Goal: Task Accomplishment & Management: Manage account settings

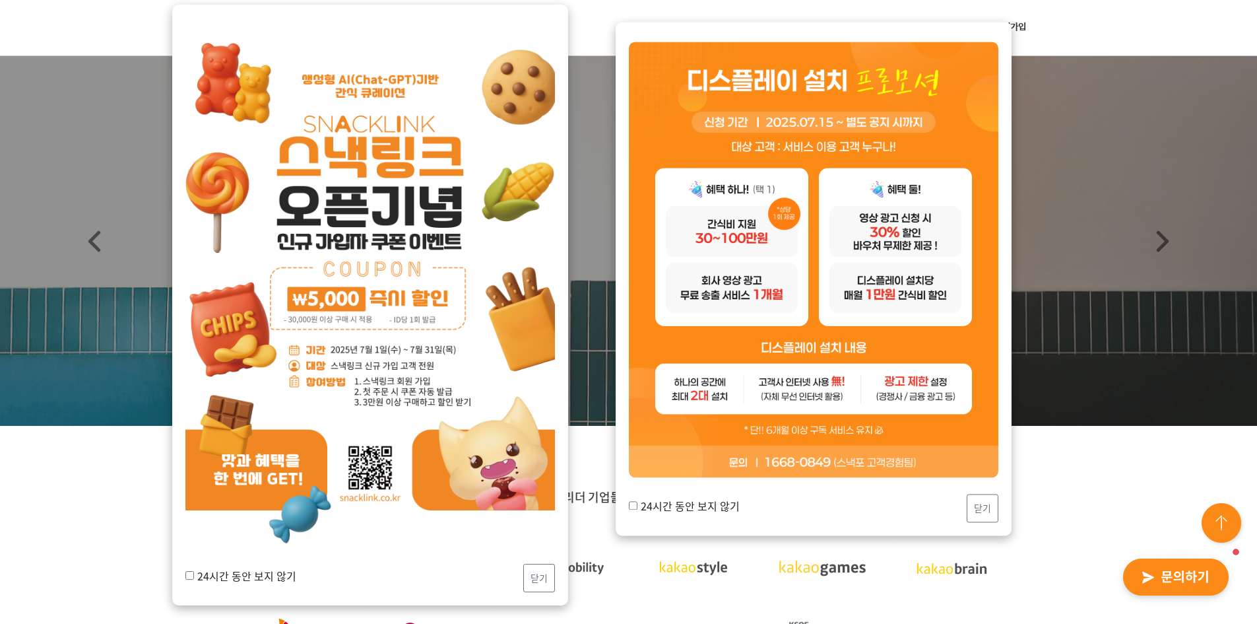
click at [253, 577] on label "24시간 동안 보지 않기" at bounding box center [240, 575] width 111 height 16
click at [194, 577] on input "24시간 동안 보지 않기" at bounding box center [189, 575] width 9 height 9
checkbox input "true"
click at [695, 506] on label "24시간 동안 보지 않기" at bounding box center [684, 505] width 111 height 16
click at [637, 506] on input "24시간 동안 보지 않기" at bounding box center [633, 505] width 9 height 9
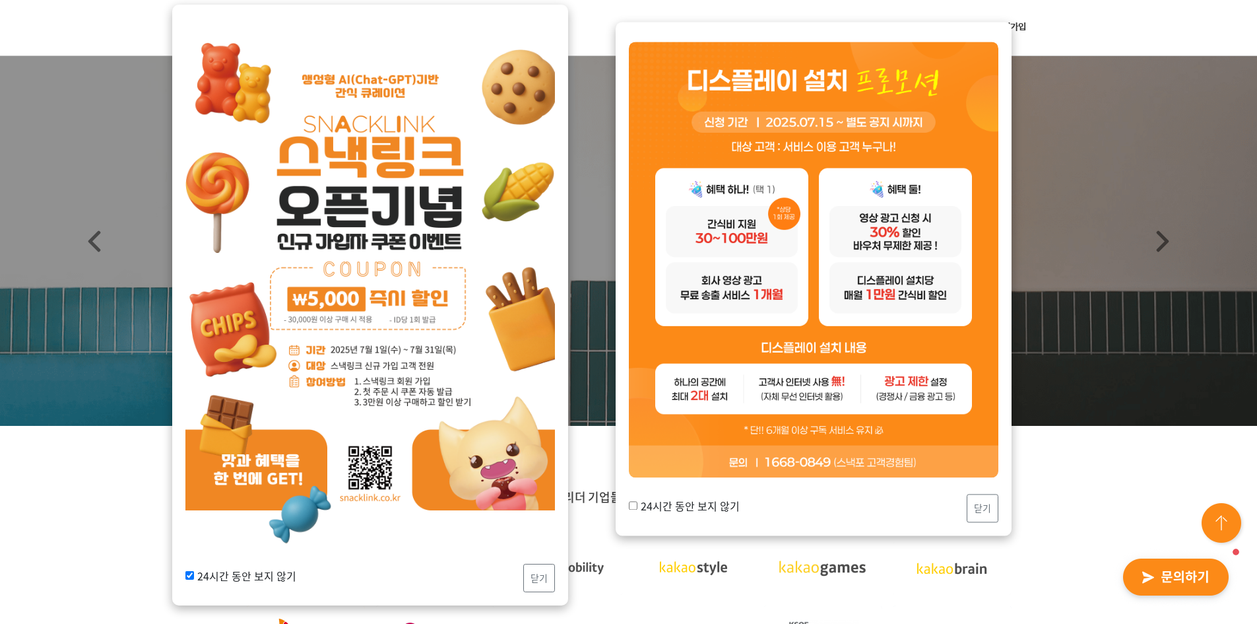
checkbox input "true"
click at [537, 575] on button "닫기" at bounding box center [539, 577] width 32 height 28
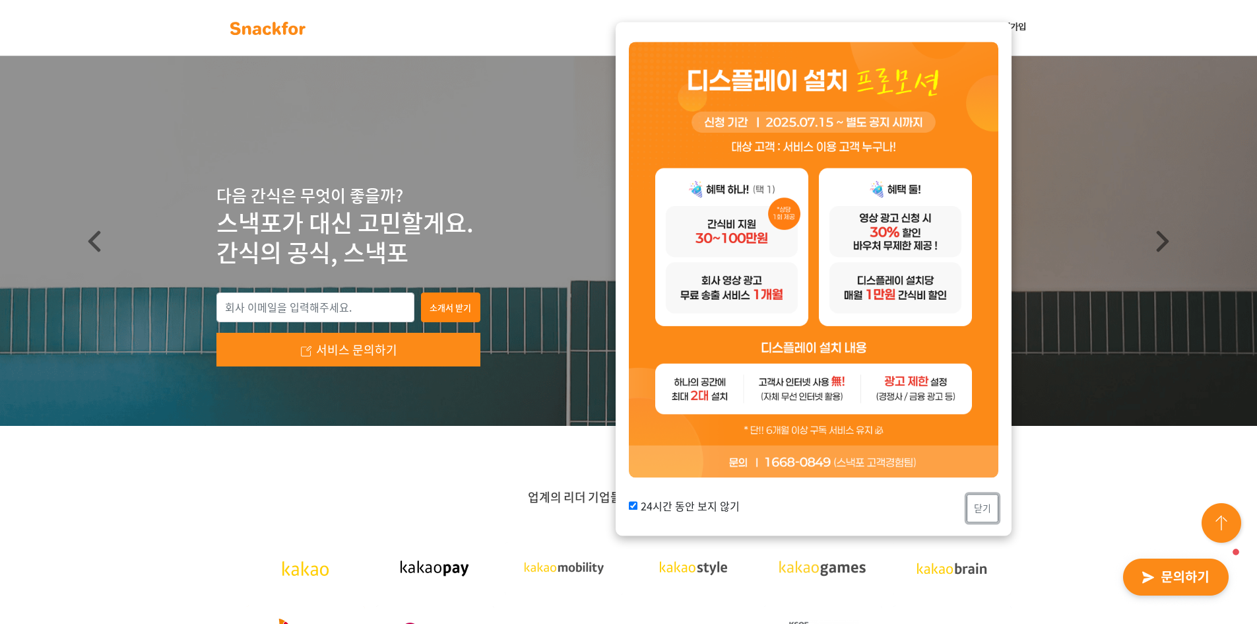
click at [984, 507] on button "닫기" at bounding box center [983, 508] width 32 height 28
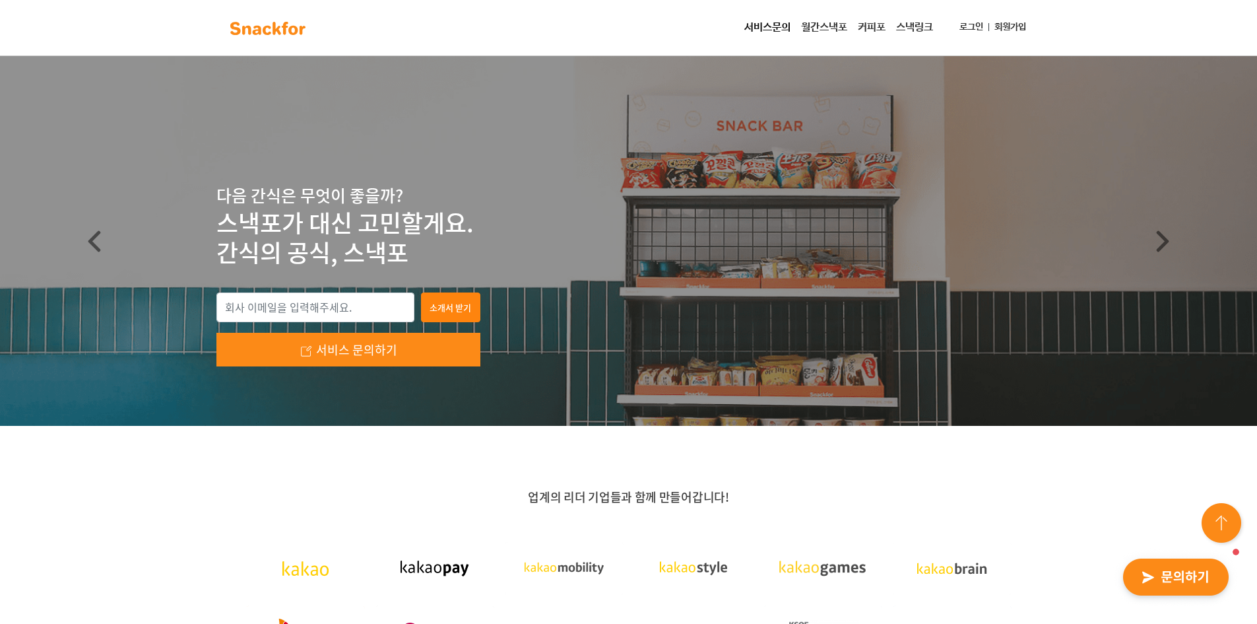
click at [962, 23] on link "로그인" at bounding box center [971, 27] width 34 height 24
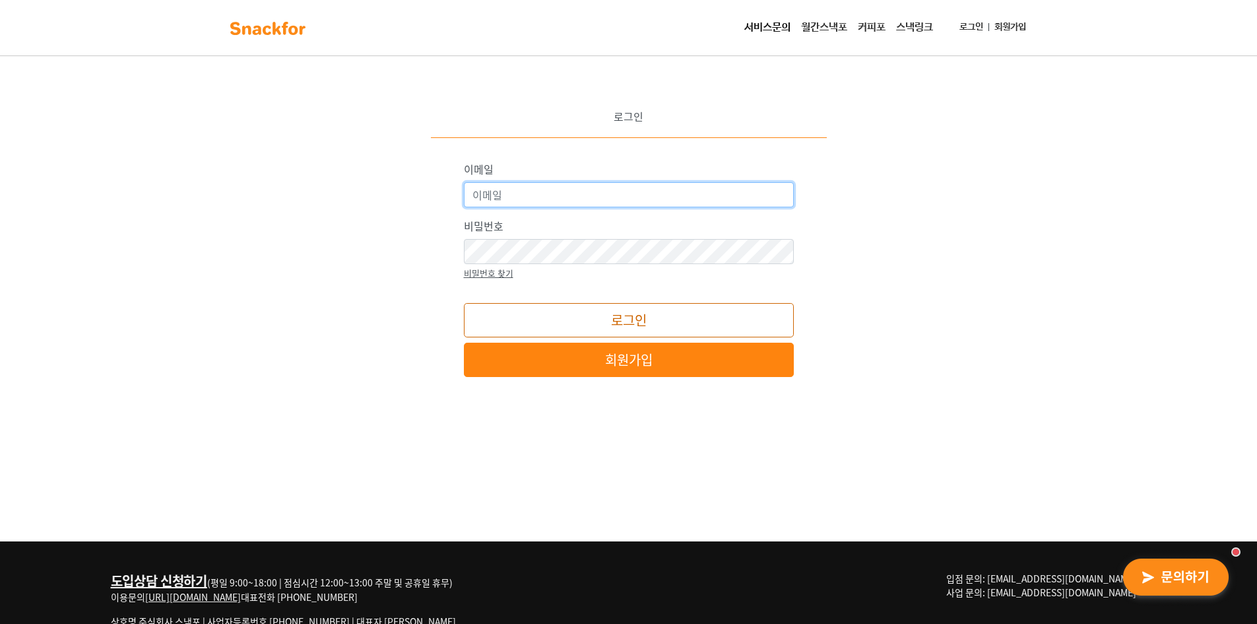
type input "[EMAIL_ADDRESS][DOMAIN_NAME]"
click at [618, 323] on button "로그인" at bounding box center [629, 320] width 330 height 34
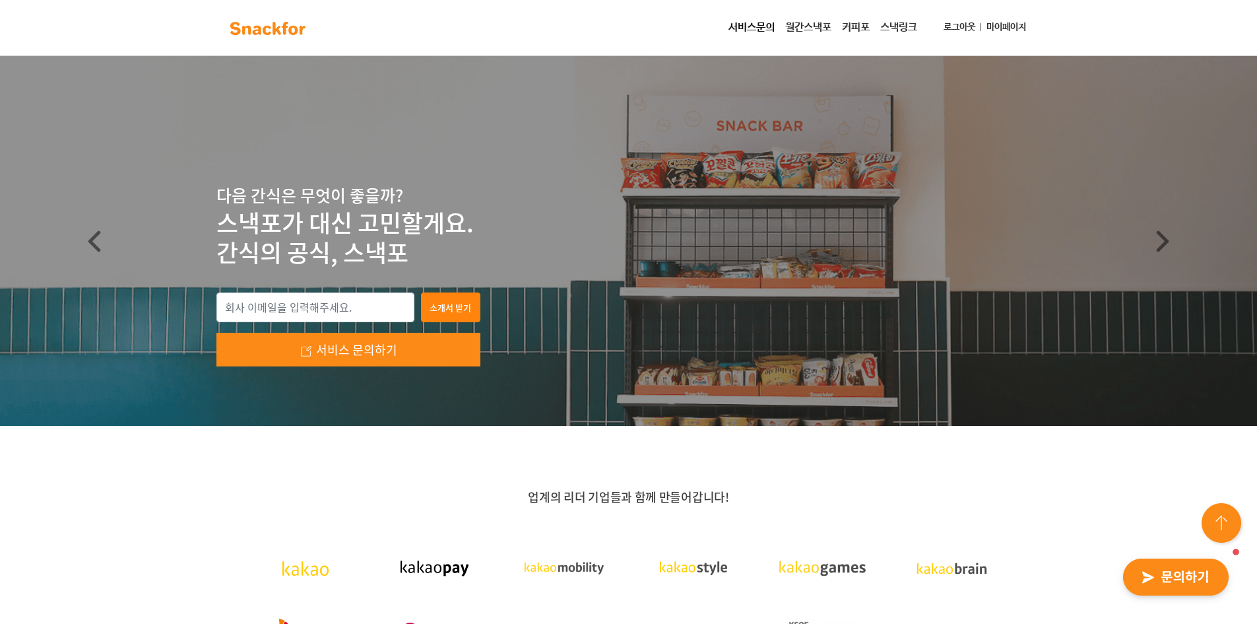
click at [1007, 22] on link "마이페이지" at bounding box center [1006, 27] width 50 height 24
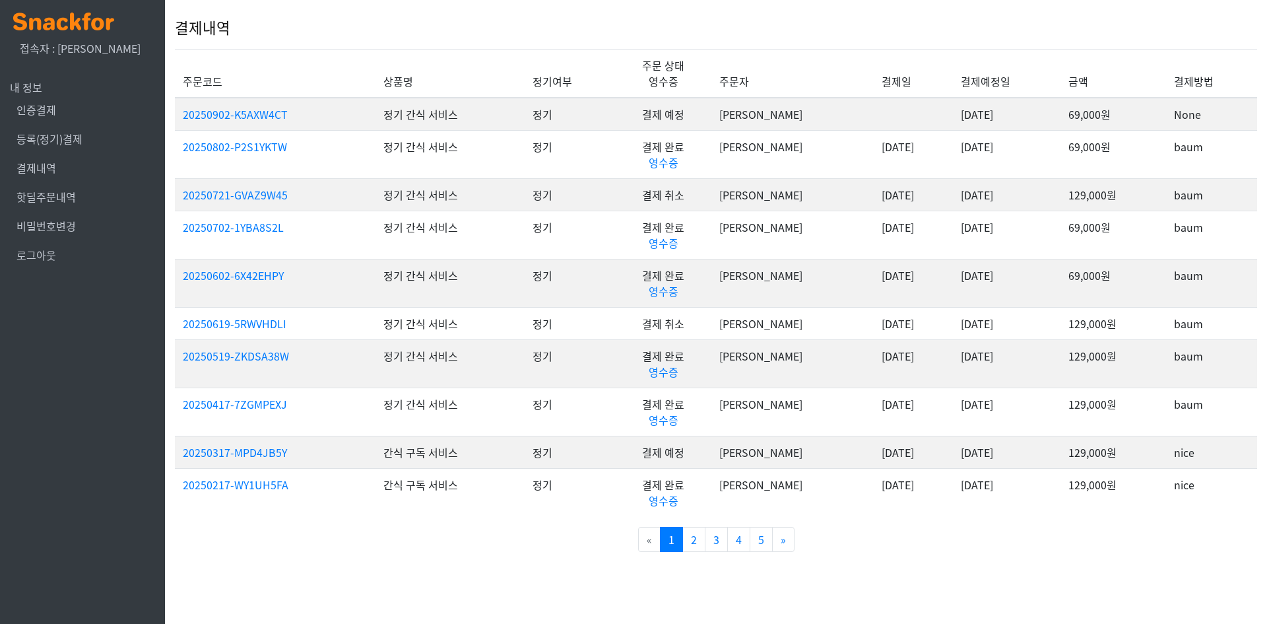
click at [1106, 151] on td "69,000원" at bounding box center [1113, 154] width 106 height 48
click at [425, 27] on div "결제내역" at bounding box center [716, 28] width 1082 height 42
